Goal: Task Accomplishment & Management: Complete application form

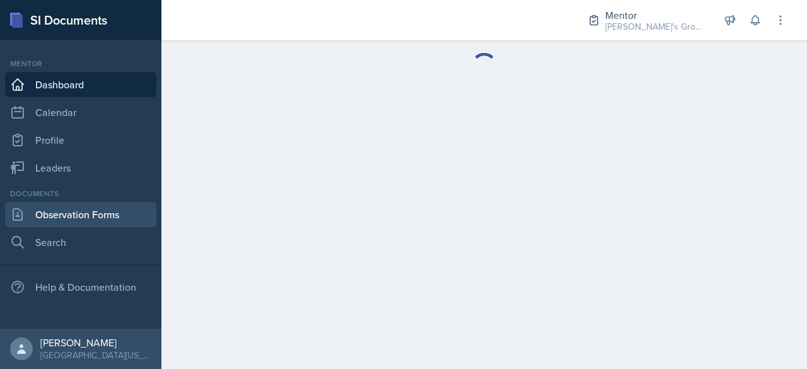
click at [96, 210] on link "Observation Forms" at bounding box center [80, 214] width 151 height 25
select select "6ee967a8-aee2-4bf4-ae66-d11703d00582"
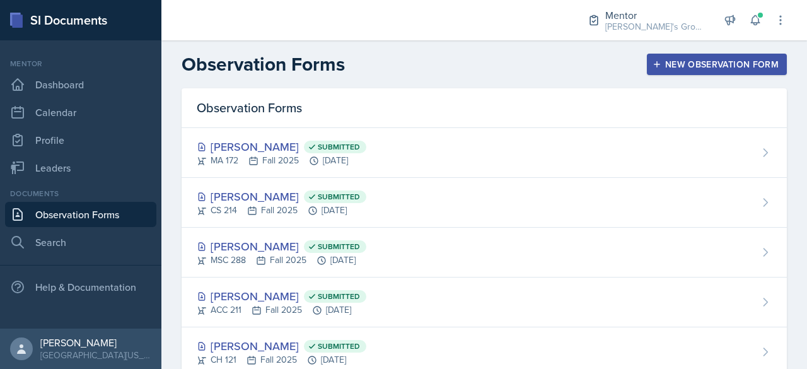
click at [657, 61] on div "New Observation Form" at bounding box center [717, 64] width 124 height 10
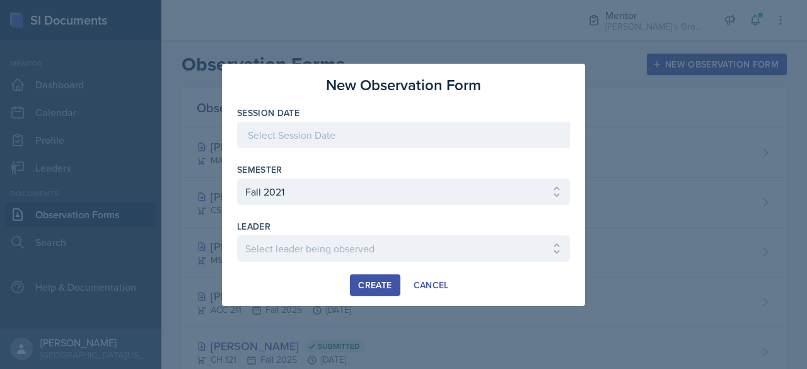
click at [369, 134] on div at bounding box center [403, 135] width 333 height 26
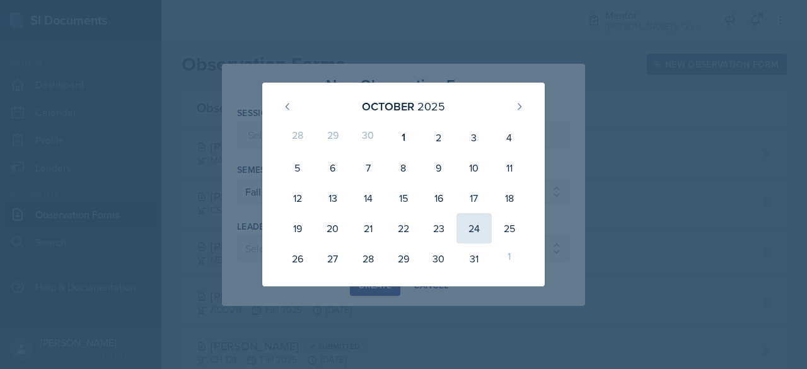
click at [458, 230] on div "24" at bounding box center [473, 228] width 35 height 30
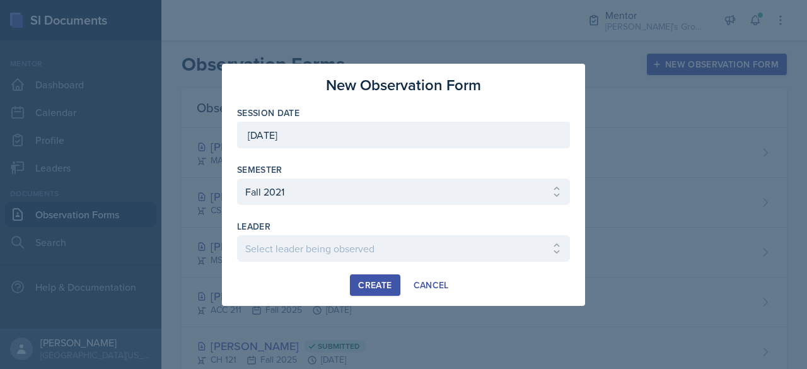
click at [411, 134] on div "[DATE]" at bounding box center [403, 135] width 333 height 26
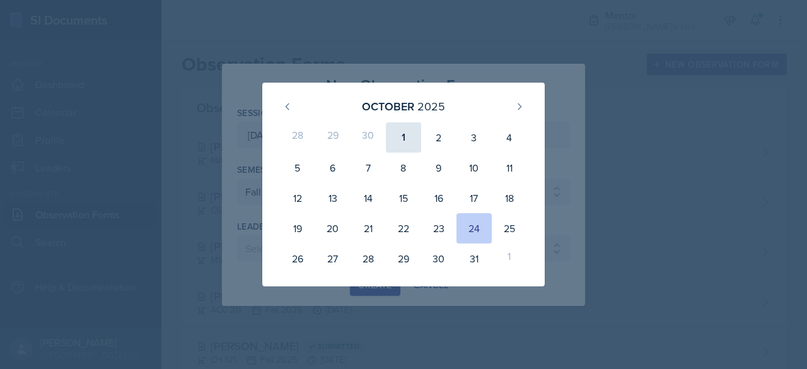
click at [398, 131] on div "1" at bounding box center [403, 137] width 35 height 30
type input "[DATE]"
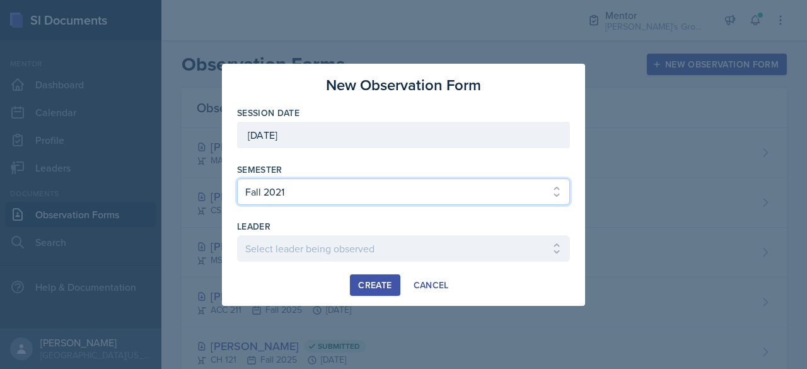
click at [355, 195] on select "Select semester All Fall 2021 Spring 2022 Fall 2022 Fall 2023 Spring 2023 Sprin…" at bounding box center [403, 191] width 333 height 26
select select "19fb88f7-c89b-4031-b5a0-458fd49807a1"
click at [237, 178] on select "Select semester All Fall 2021 Spring 2022 Fall 2022 Fall 2023 Spring 2023 Sprin…" at bounding box center [403, 191] width 333 height 26
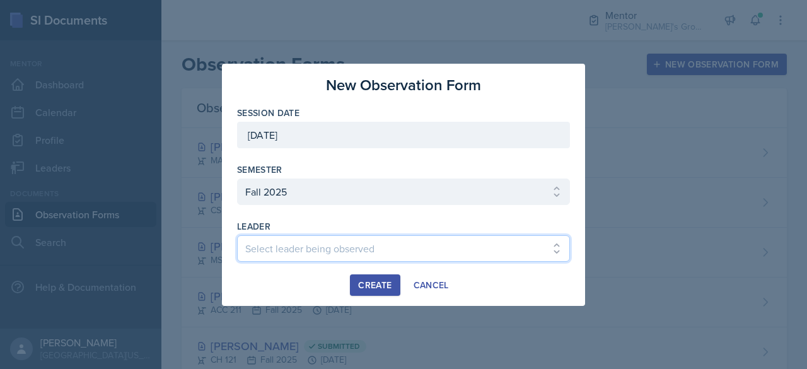
click at [355, 241] on select "Select leader being observed [PERSON_NAME] / [PERSON_NAME]/[DATE] / [PERSON_NAM…" at bounding box center [403, 248] width 333 height 26
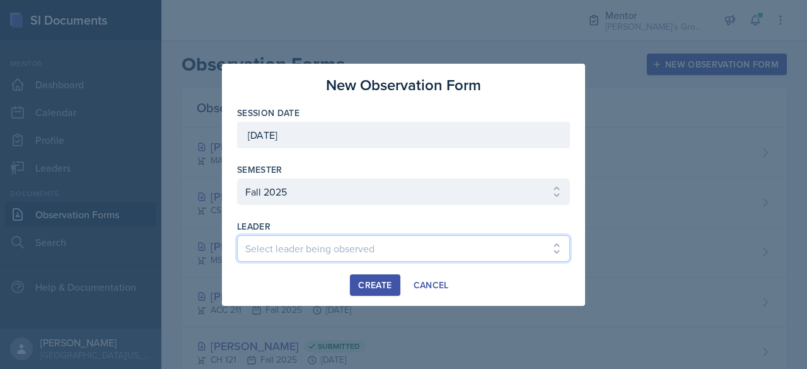
select select "6a162d82-2c67-4ef8-ac30-87edb5a684a0"
click at [237, 235] on select "Select leader being observed [PERSON_NAME] / [PERSON_NAME]/[DATE] / [PERSON_NAM…" at bounding box center [403, 248] width 333 height 26
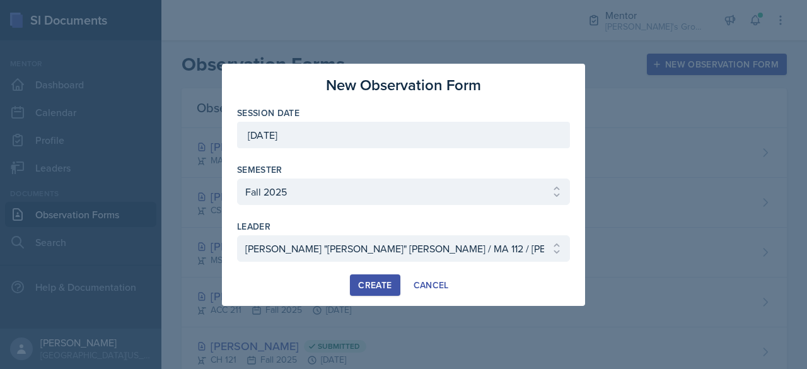
click at [374, 283] on div "Create" at bounding box center [374, 285] width 33 height 10
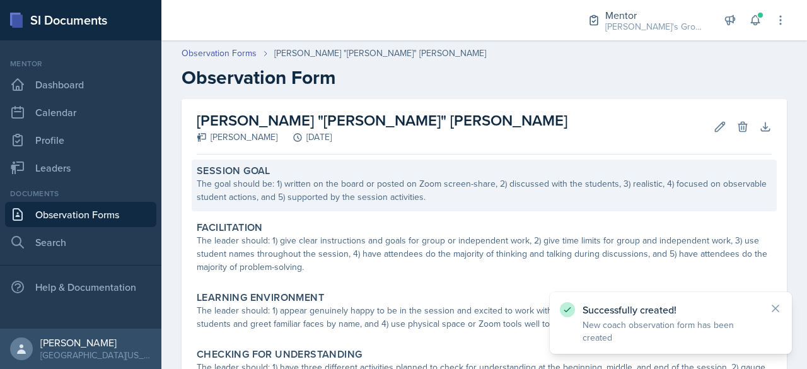
click at [384, 190] on div "The goal should be: 1) written on the board or posted on Zoom screen-share, 2) …" at bounding box center [484, 190] width 575 height 26
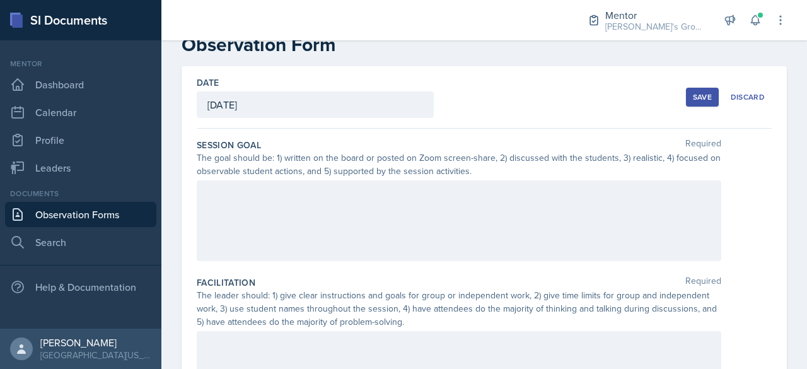
click at [388, 193] on p at bounding box center [458, 193] width 503 height 15
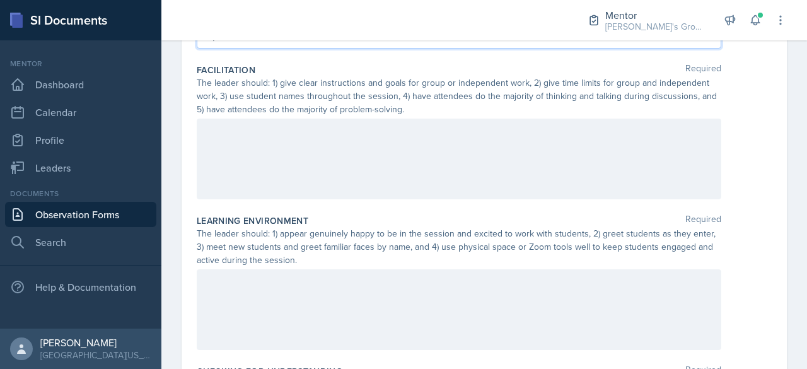
scroll to position [308, 0]
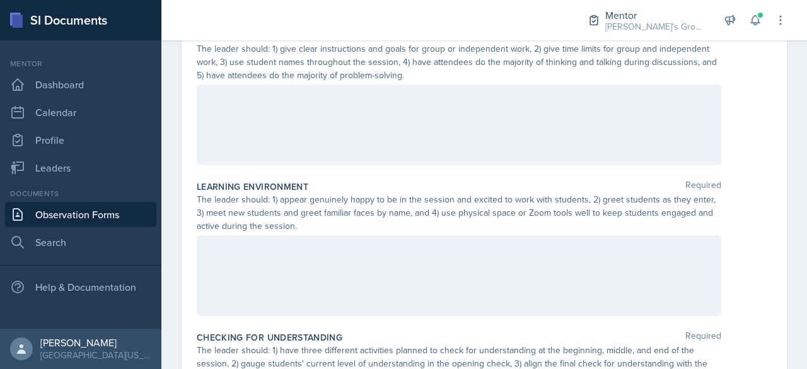
click at [417, 147] on div at bounding box center [459, 124] width 524 height 81
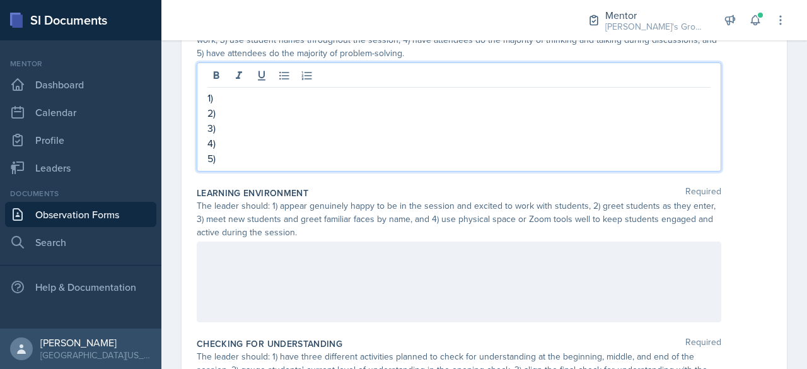
scroll to position [479, 0]
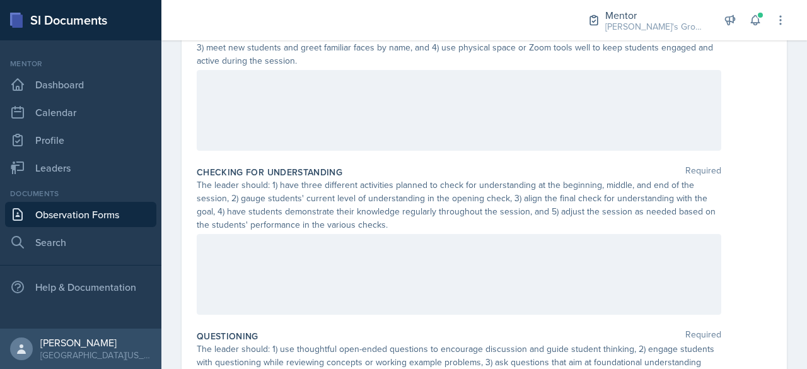
click at [456, 107] on div at bounding box center [459, 110] width 524 height 81
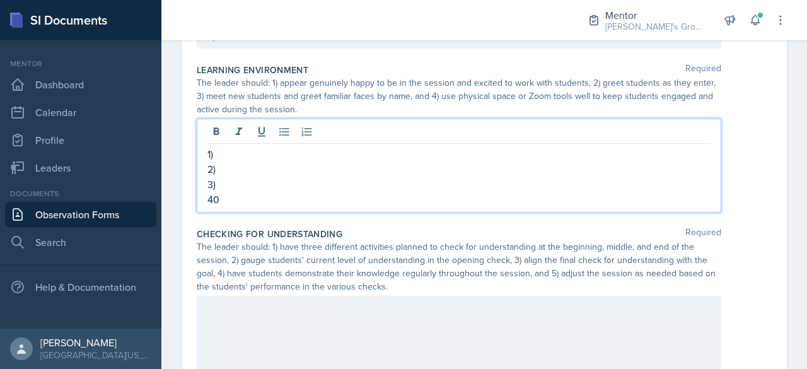
scroll to position [410, 0]
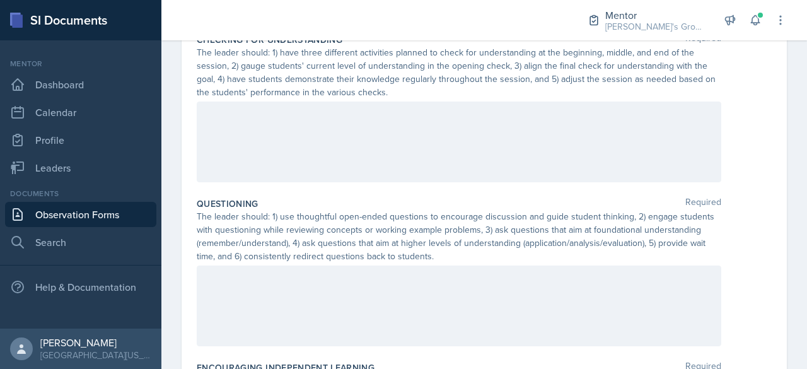
click at [452, 124] on div at bounding box center [459, 141] width 524 height 81
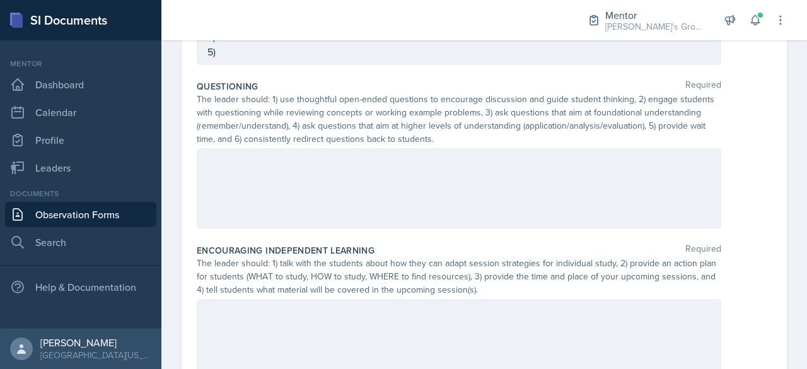
click at [462, 166] on div at bounding box center [459, 188] width 524 height 81
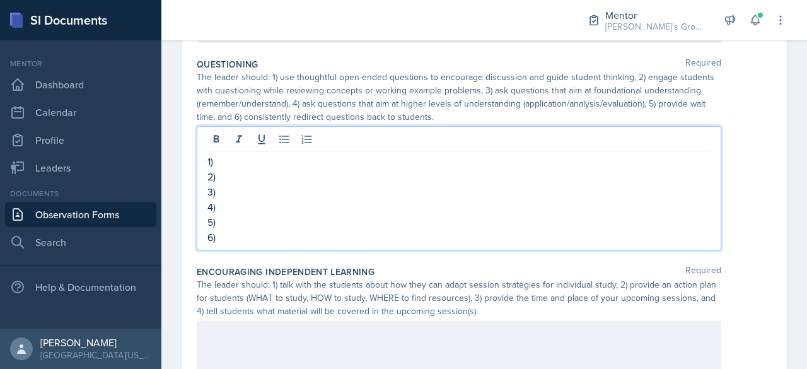
scroll to position [814, 0]
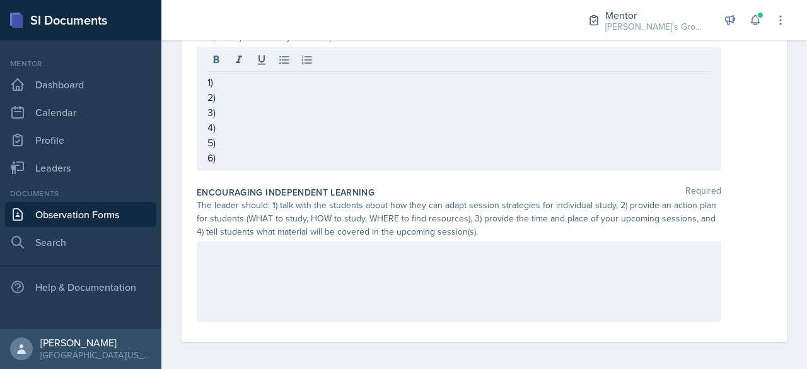
click at [459, 259] on div at bounding box center [459, 281] width 524 height 81
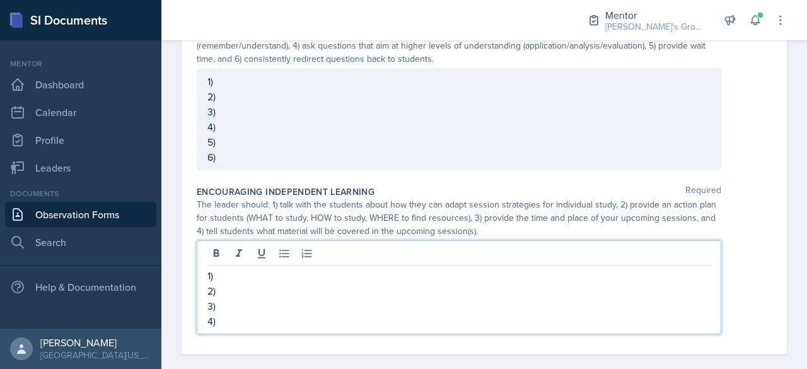
scroll to position [805, 0]
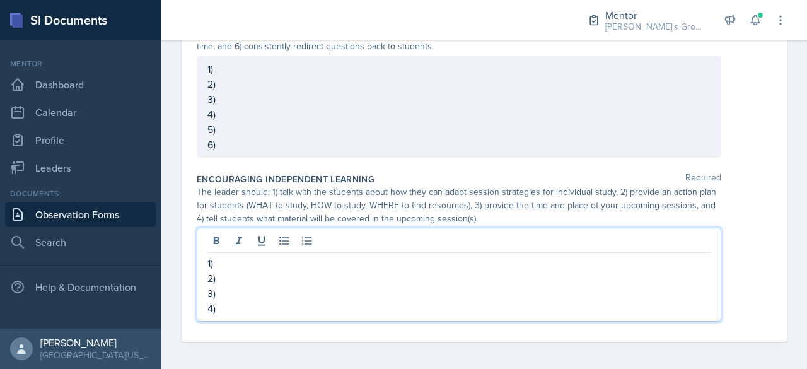
click at [372, 255] on p "1)" at bounding box center [458, 262] width 503 height 15
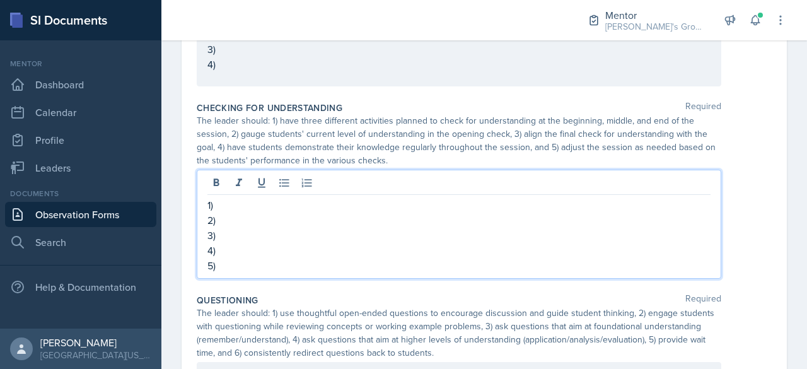
scroll to position [543, 0]
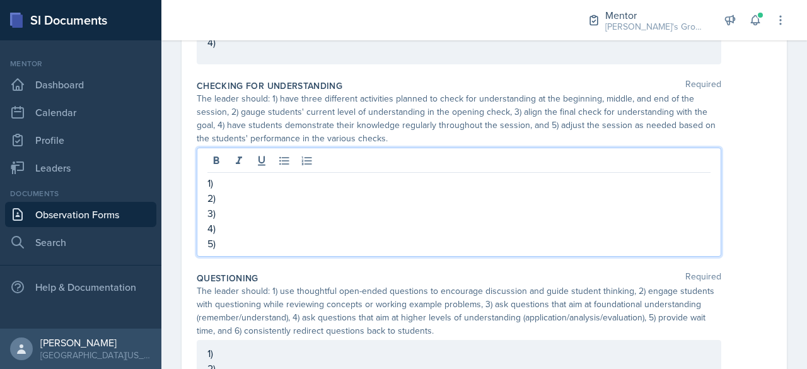
click at [393, 181] on p "1)" at bounding box center [458, 182] width 503 height 15
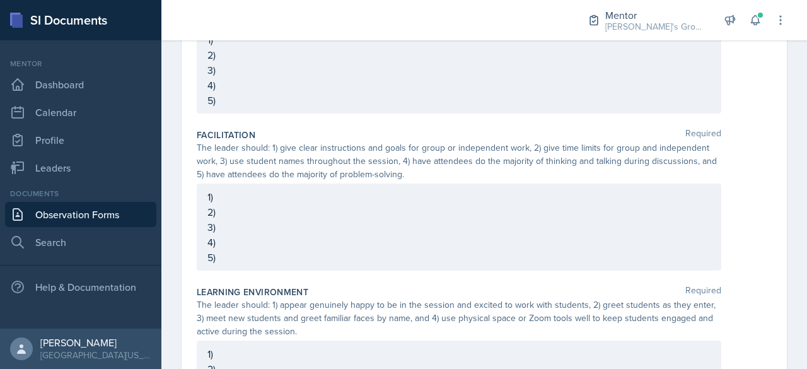
scroll to position [0, 0]
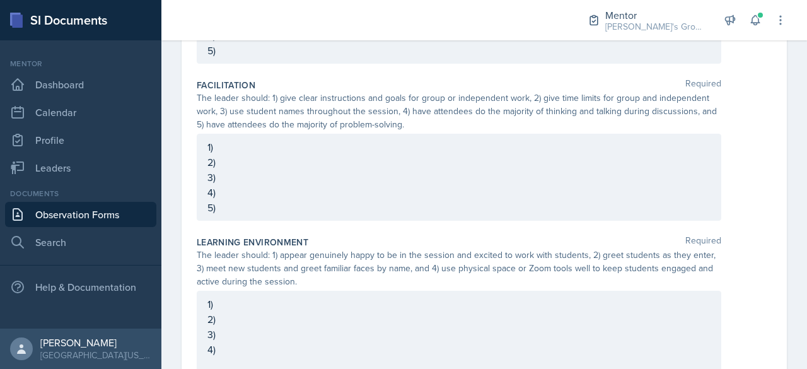
click at [320, 149] on p "1)" at bounding box center [458, 146] width 503 height 15
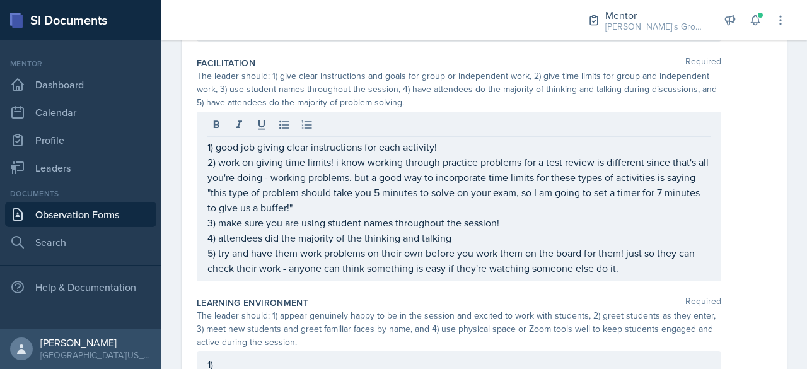
drag, startPoint x: 526, startPoint y: 3, endPoint x: 384, endPoint y: 21, distance: 143.5
click at [384, 21] on div at bounding box center [362, 20] width 383 height 40
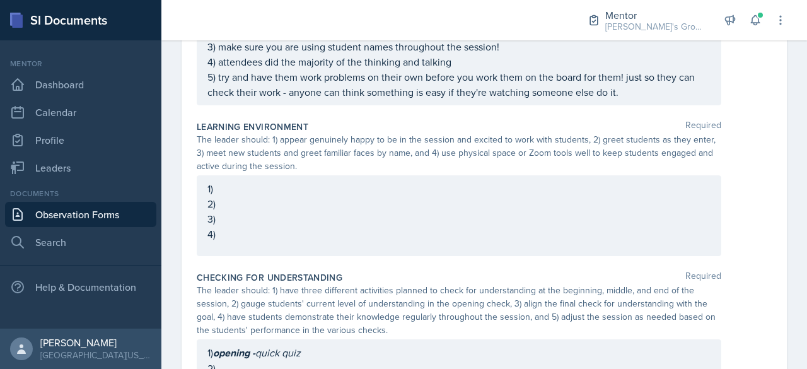
scroll to position [434, 0]
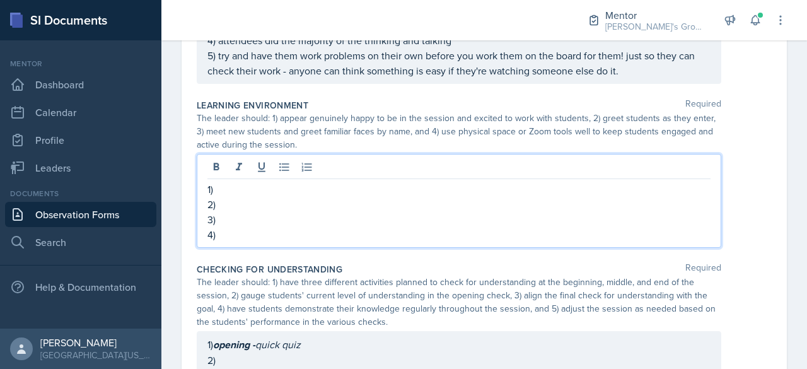
click at [403, 181] on p "1)" at bounding box center [458, 188] width 503 height 15
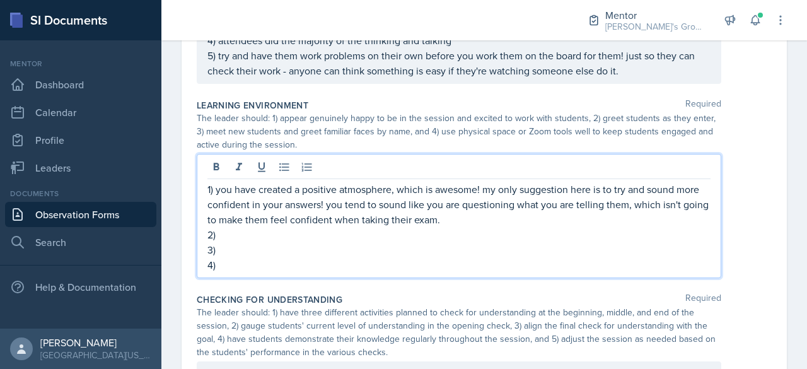
click at [367, 242] on p "3)" at bounding box center [458, 249] width 503 height 15
click at [366, 230] on p "2)" at bounding box center [458, 234] width 503 height 15
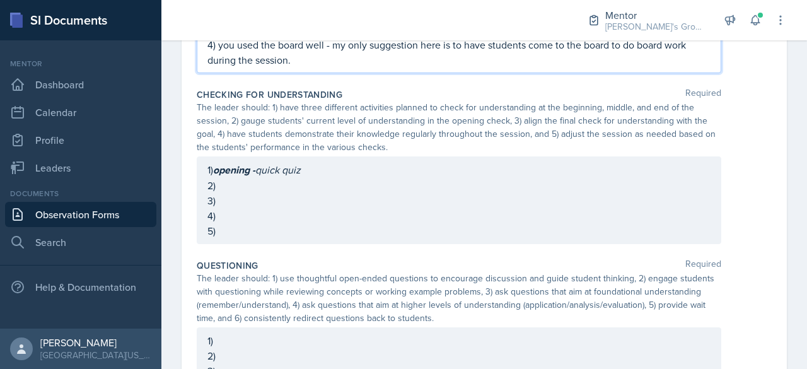
click at [374, 208] on p "3)" at bounding box center [458, 200] width 503 height 15
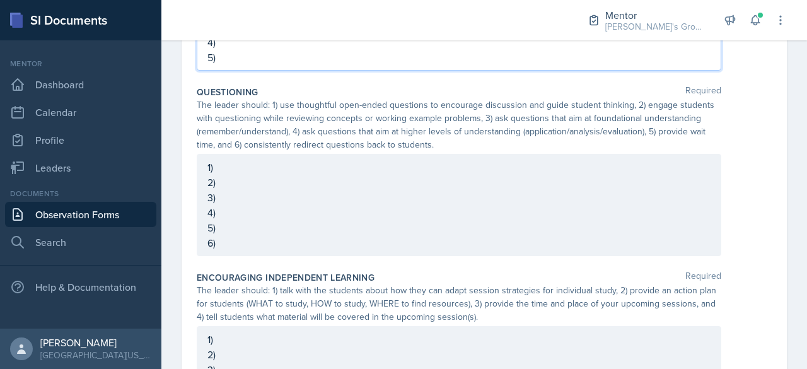
click at [415, 175] on p "1)" at bounding box center [458, 166] width 503 height 15
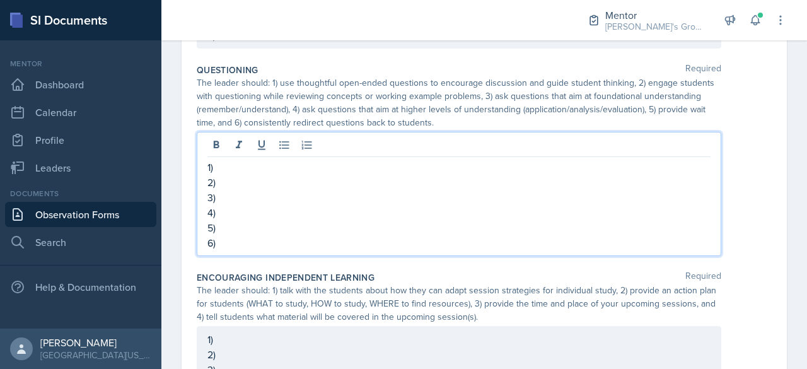
scroll to position [805, 0]
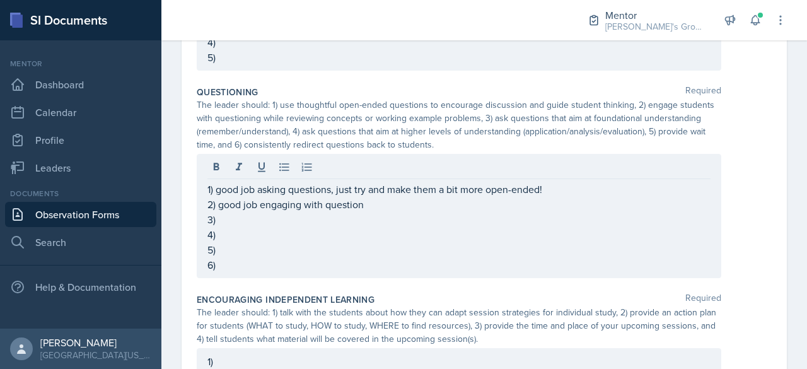
click at [607, 176] on div "1) good job asking questions, just try and make them a bit more open-ended! 2) …" at bounding box center [459, 216] width 524 height 124
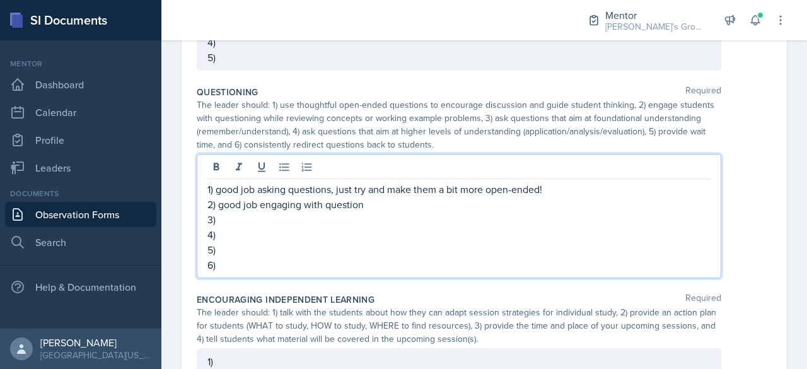
click at [604, 189] on p "1) good job asking questions, just try and make them a bit more open-ended!" at bounding box center [458, 188] width 503 height 15
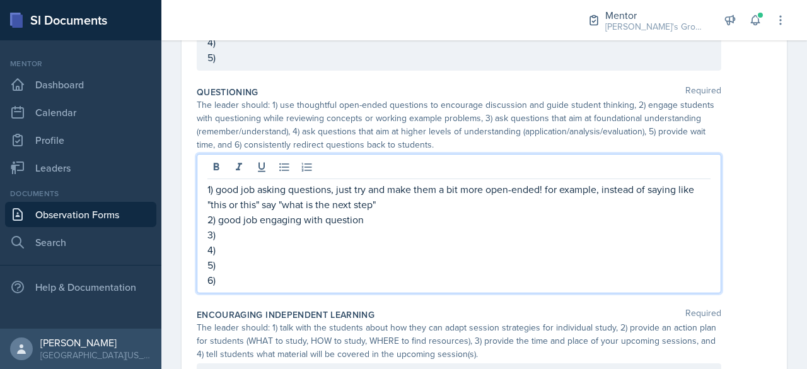
click at [523, 205] on p "1) good job asking questions, just try and make them a bit more open-ended! for…" at bounding box center [458, 196] width 503 height 30
click at [522, 207] on p "1) good job asking questions, just try and make them a bit more open-ended! for…" at bounding box center [458, 196] width 503 height 30
click at [517, 216] on p "2) good job engaging with question" at bounding box center [458, 219] width 503 height 15
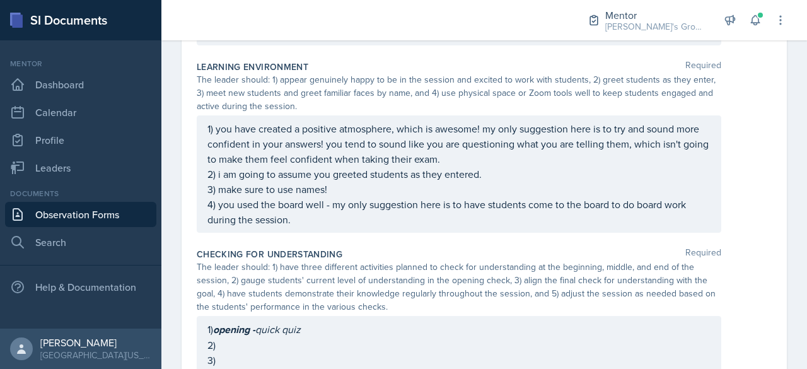
scroll to position [454, 0]
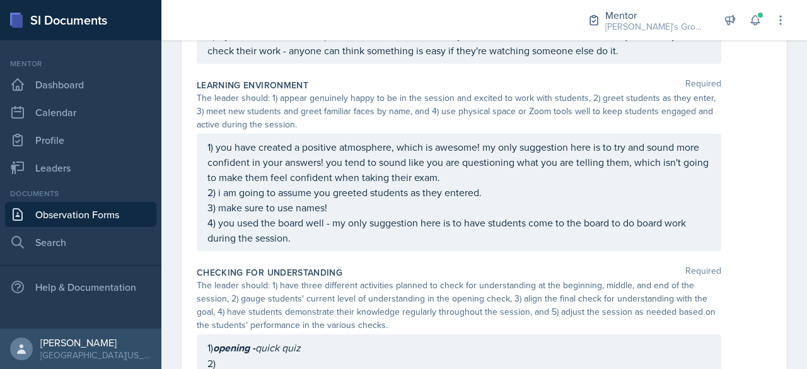
click at [427, 234] on p "4) you used the board well - my only suggestion here is to have students come t…" at bounding box center [458, 230] width 503 height 30
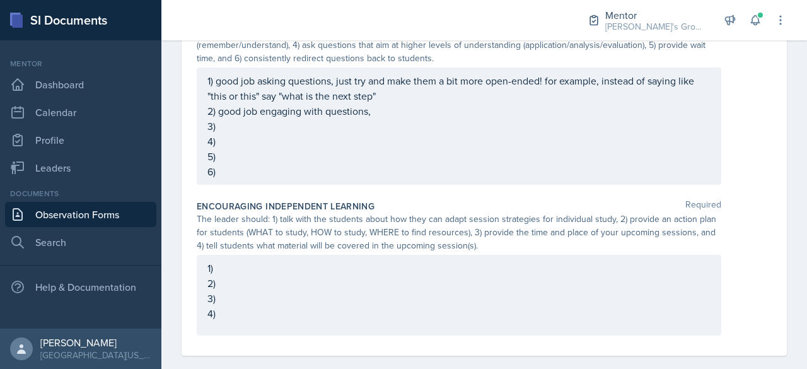
scroll to position [924, 0]
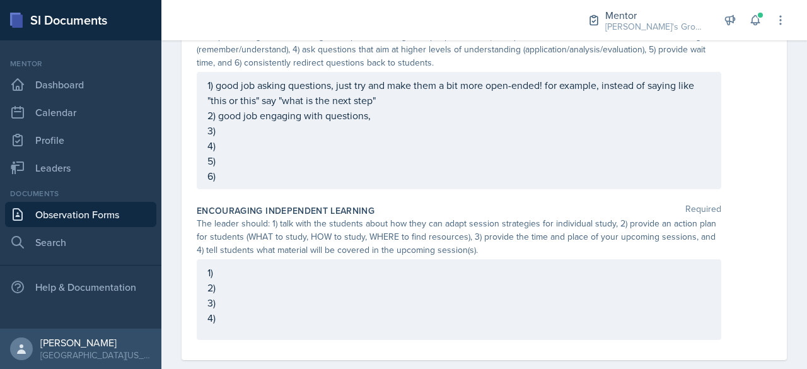
click at [437, 112] on div "1) good job asking questions, just try and make them a bit more open-ended! for…" at bounding box center [458, 131] width 503 height 106
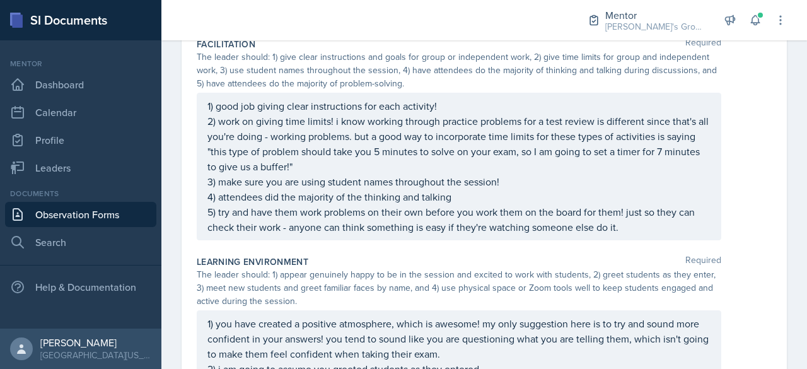
scroll to position [299, 0]
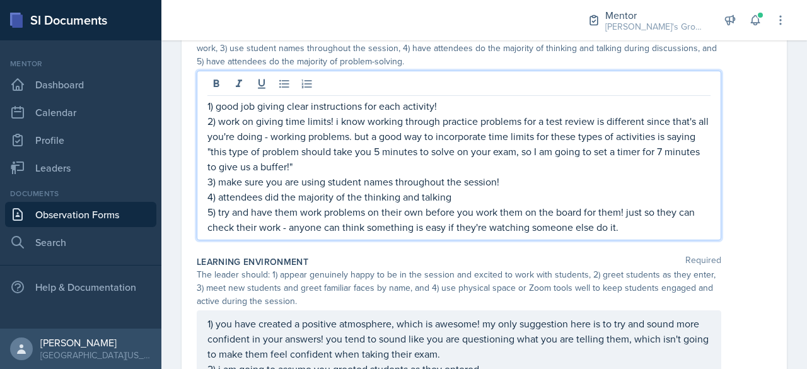
click at [504, 183] on p "3) make sure you are using student names throughout the session!" at bounding box center [458, 181] width 503 height 15
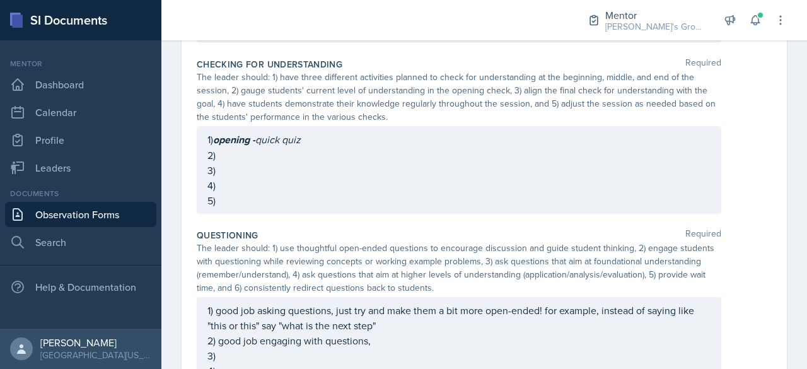
scroll to position [746, 0]
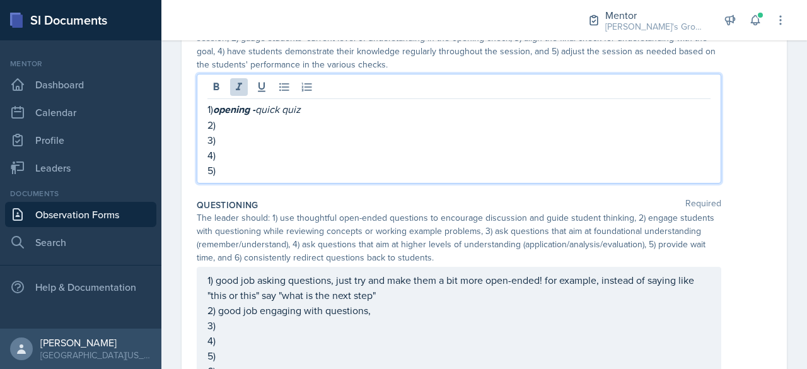
click at [491, 113] on p "1) opening - quick quiz" at bounding box center [458, 109] width 503 height 16
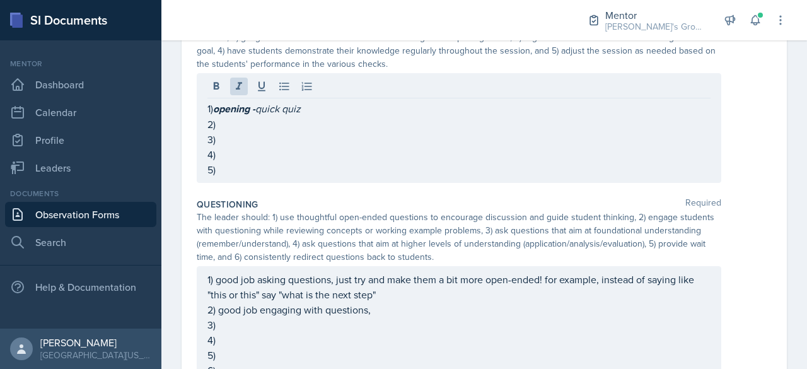
click at [755, 78] on div "1) opening - quick quiz 2) 3) 4) 5)" at bounding box center [484, 128] width 575 height 110
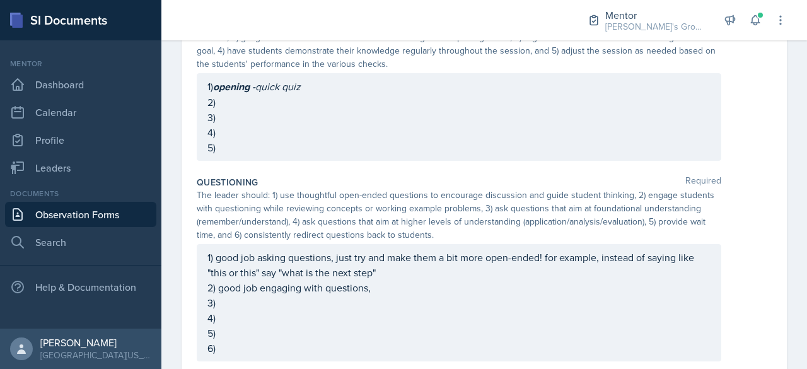
click at [364, 83] on div "1) opening - quick quiz 2) 3) 4) 5)" at bounding box center [459, 117] width 524 height 88
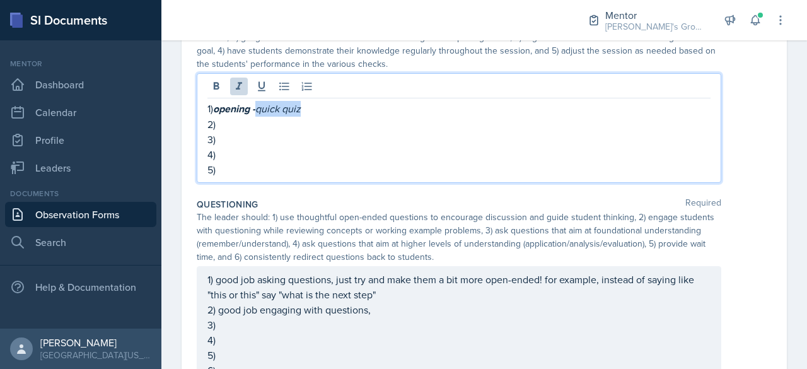
drag, startPoint x: 338, startPoint y: 98, endPoint x: 263, endPoint y: 110, distance: 76.7
click at [263, 110] on p "1) opening - quick quiz" at bounding box center [458, 109] width 503 height 16
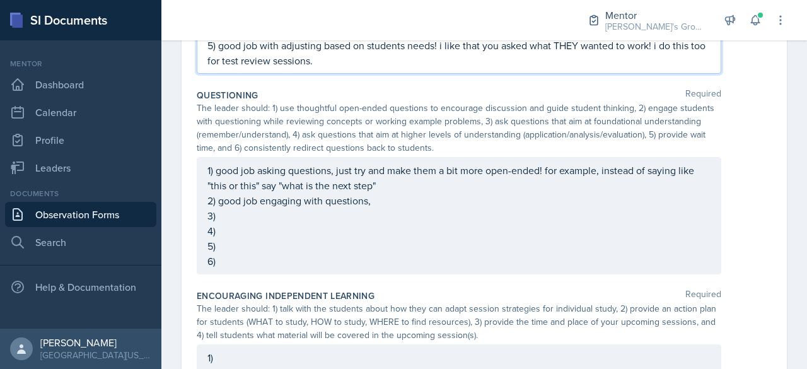
scroll to position [893, 0]
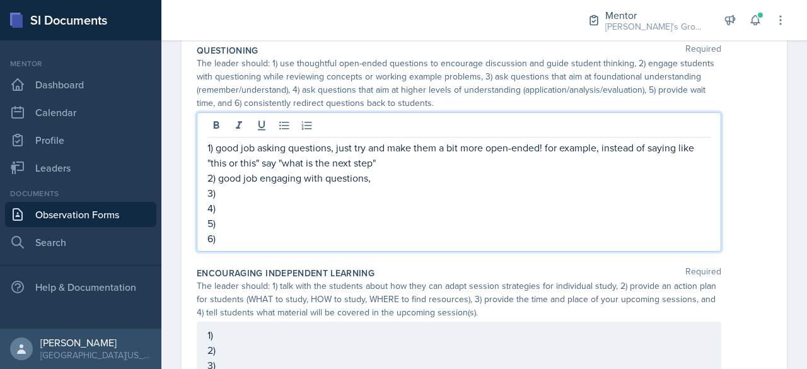
click at [405, 179] on p "2) good job engaging with questions," at bounding box center [458, 177] width 503 height 15
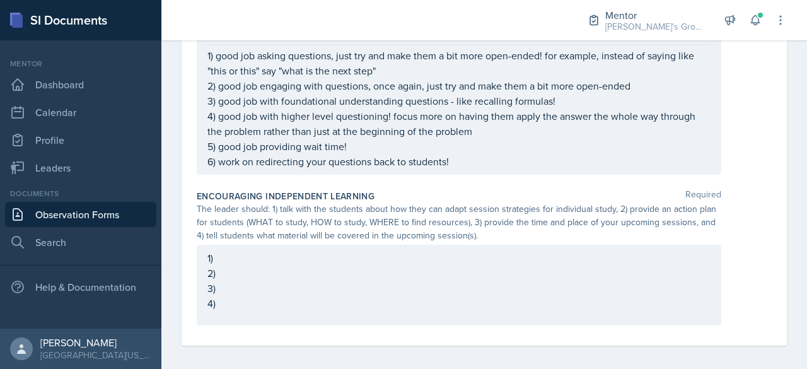
click at [478, 245] on div "1) 2) 3) 4)" at bounding box center [459, 285] width 524 height 81
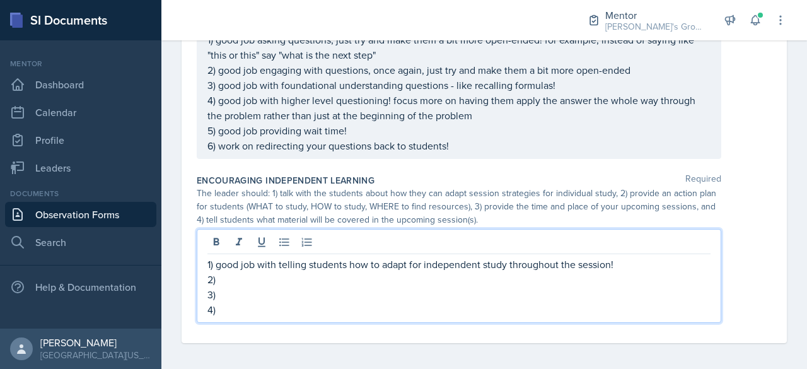
click at [401, 275] on p "2)" at bounding box center [458, 279] width 503 height 15
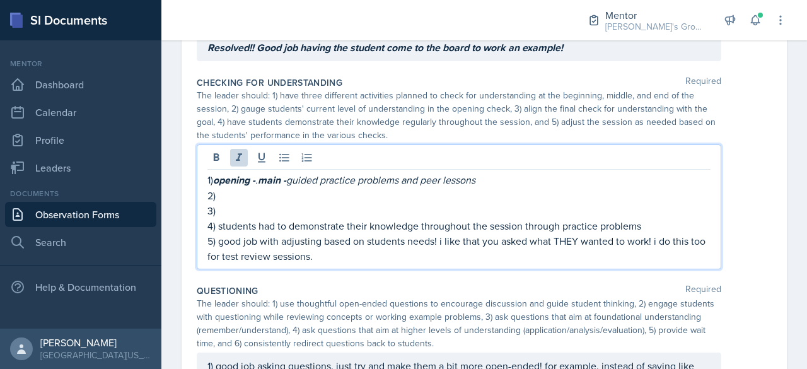
scroll to position [697, 0]
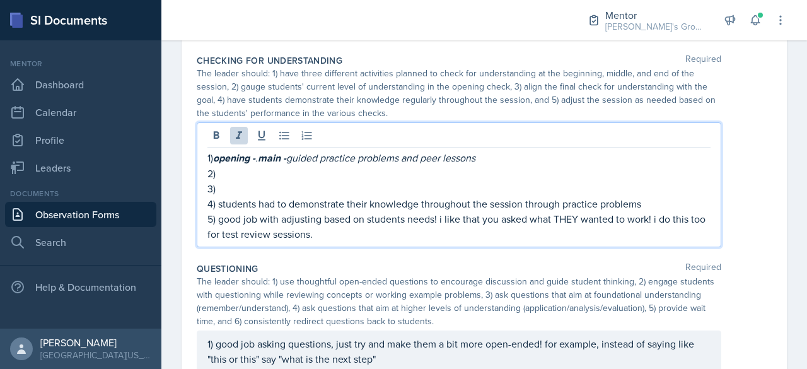
click at [522, 156] on p "1) opening - . main - guided practice problems and peer lessons" at bounding box center [458, 158] width 503 height 16
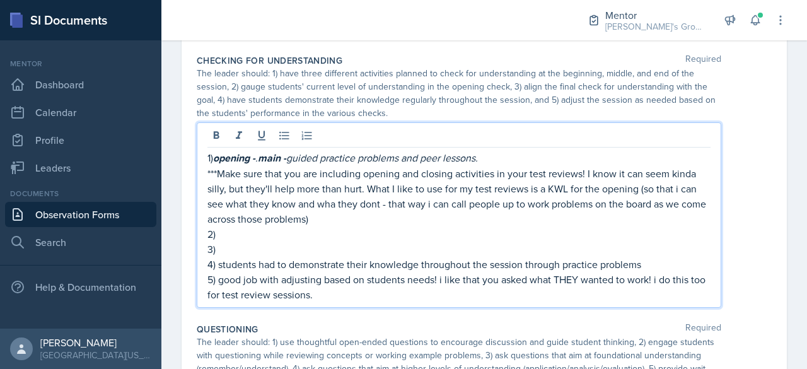
click at [336, 204] on p "***Make sure that you are including opening and closing activities in your test…" at bounding box center [458, 196] width 503 height 60
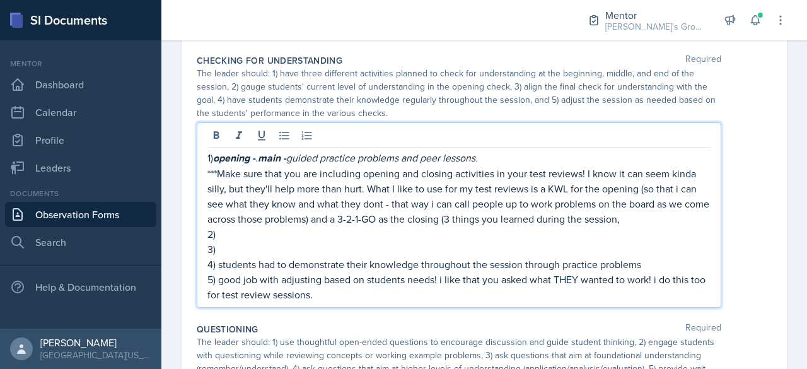
scroll to position [1049, 0]
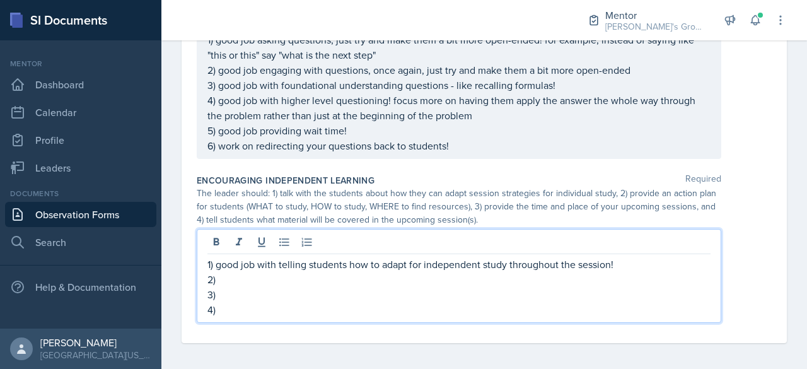
click at [429, 259] on div "1) good job with telling students how to adapt for independent study throughout…" at bounding box center [458, 286] width 503 height 60
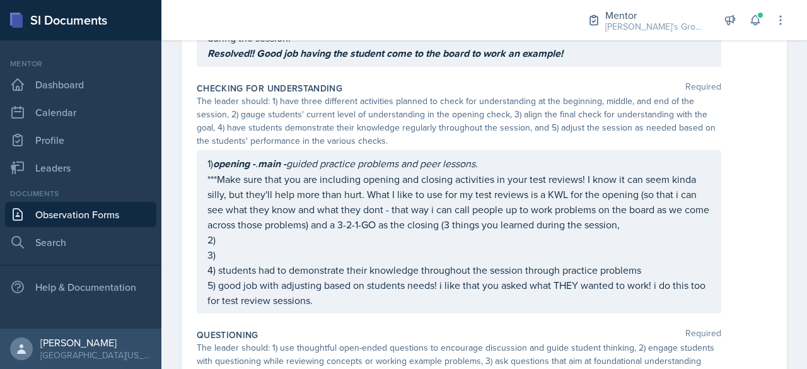
scroll to position [691, 0]
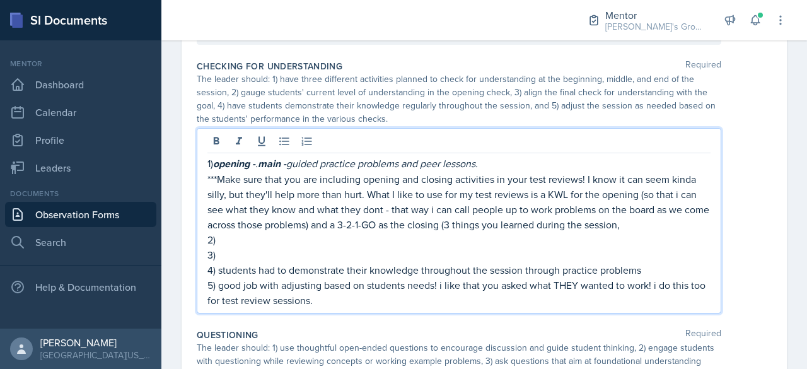
click at [676, 221] on p "***Make sure that you are including opening and closing activities in your test…" at bounding box center [458, 201] width 503 height 60
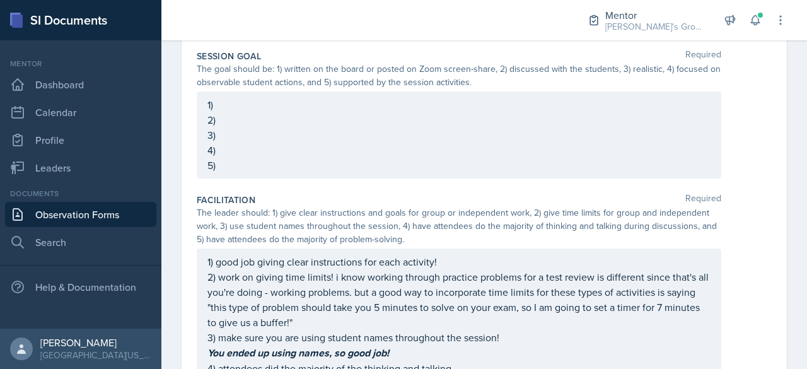
scroll to position [0, 0]
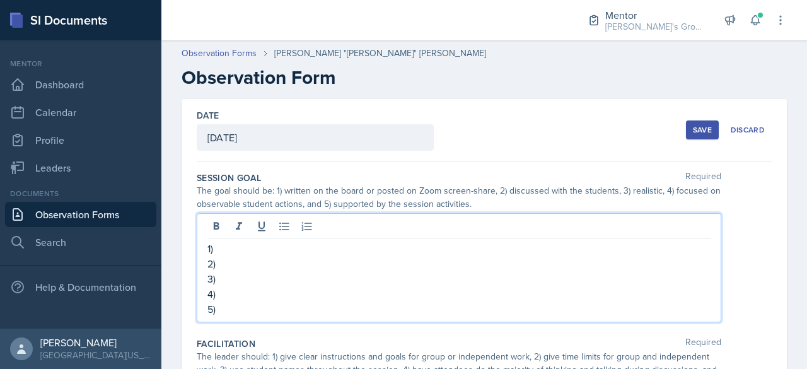
click at [509, 231] on div "1) 2) 3) 4) 5)" at bounding box center [459, 267] width 524 height 109
